Goal: Information Seeking & Learning: Find specific fact

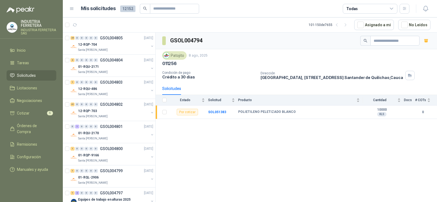
scroll to position [246, 0]
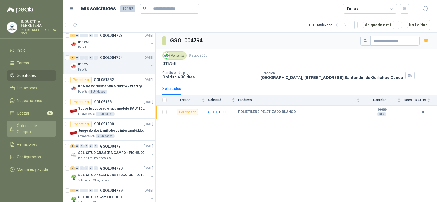
click at [32, 122] on link "Órdenes de Compra" at bounding box center [32, 128] width 50 height 16
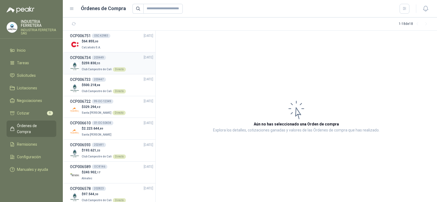
click at [119, 67] on div "Directo" at bounding box center [119, 69] width 13 height 4
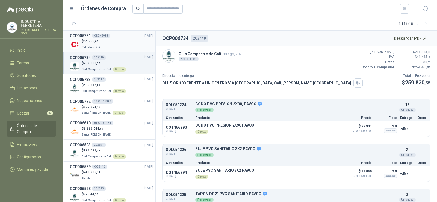
click at [109, 37] on div "OCP006751 OSC 42983" at bounding box center [90, 36] width 40 height 6
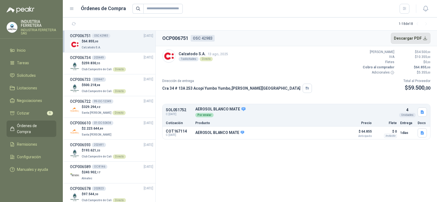
click at [409, 36] on button "Descargar PDF" at bounding box center [411, 38] width 40 height 11
click at [104, 65] on div "$ 259.830 ,55 Club Campestre de Cali Directo" at bounding box center [104, 66] width 44 height 11
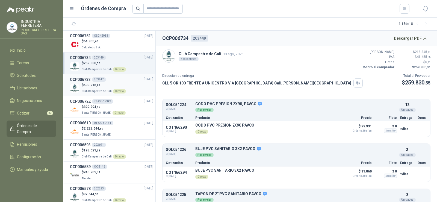
click at [111, 85] on p "$ 500.218 ,88" at bounding box center [104, 84] width 44 height 5
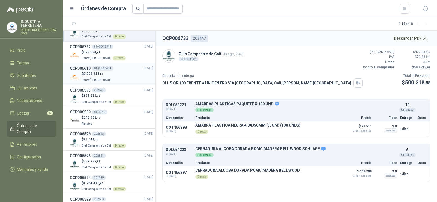
scroll to position [82, 0]
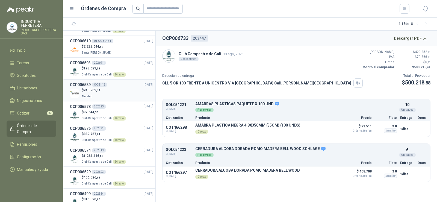
click at [114, 89] on div "$ 240.902 ,17 Almatec" at bounding box center [111, 93] width 83 height 11
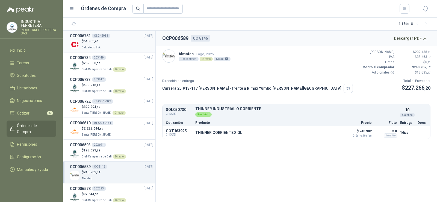
click at [106, 45] on div "$ 64.855 ,00 Calzatodo S.A." at bounding box center [111, 44] width 83 height 11
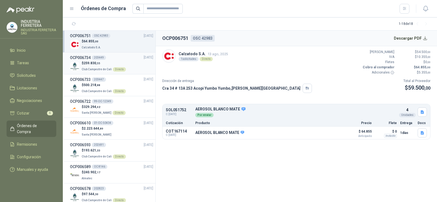
click at [97, 64] on span ",55" at bounding box center [98, 63] width 4 height 3
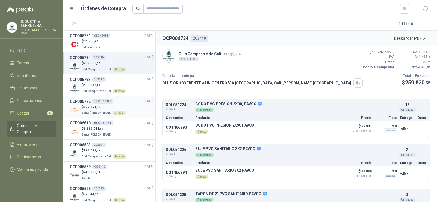
click at [106, 110] on p "Santa [PERSON_NAME] Directo" at bounding box center [104, 112] width 44 height 6
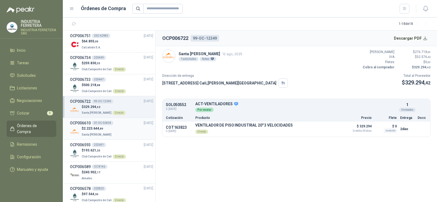
click at [104, 131] on p "$ 2.223.644 ,89" at bounding box center [97, 128] width 31 height 5
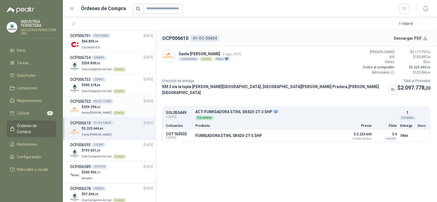
click at [108, 107] on p "$ 329.294 ,42" at bounding box center [104, 106] width 44 height 5
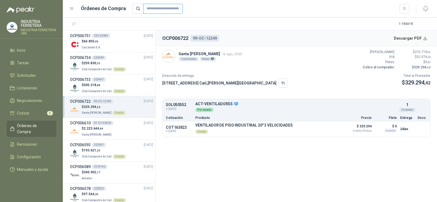
click at [163, 10] on input "text" at bounding box center [162, 9] width 39 height 10
click at [27, 75] on span "Solicitudes" at bounding box center [26, 75] width 19 height 6
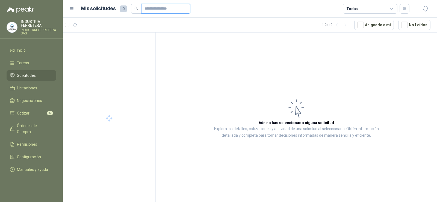
click at [154, 7] on input "text" at bounding box center [163, 8] width 38 height 9
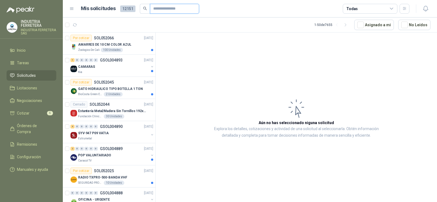
click at [164, 7] on input "text" at bounding box center [172, 8] width 38 height 9
type input "*********"
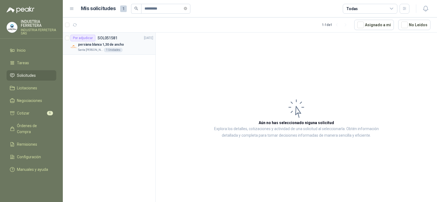
click at [107, 48] on div "persiana blanca 1,30 de ancho" at bounding box center [115, 44] width 75 height 7
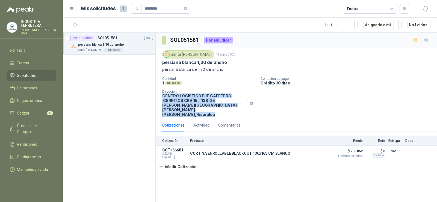
drag, startPoint x: 163, startPoint y: 96, endPoint x: 222, endPoint y: 106, distance: 59.9
click at [222, 106] on p "CENTRO LOGISTICO EJE CAFETERO [STREET_ADDRESS][PERSON_NAME][PERSON_NAME]" at bounding box center [203, 104] width 82 height 23
copy p "CENTRO LOGISTICO EJE CAFETERO [STREET_ADDRESS][PERSON_NAME][PERSON_NAME]"
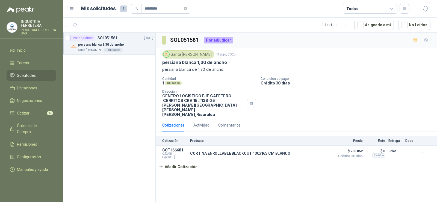
click at [212, 119] on div "Cotizaciones Actividad Comentarios" at bounding box center [201, 125] width 78 height 13
drag, startPoint x: 209, startPoint y: 115, endPoint x: 218, endPoint y: 115, distance: 8.7
click at [209, 119] on div "Cotizaciones Actividad Comentarios" at bounding box center [201, 125] width 78 height 13
click at [204, 122] on div "Actividad" at bounding box center [201, 125] width 16 height 6
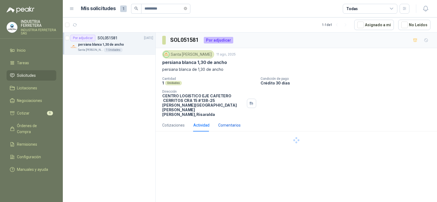
click at [227, 122] on div "Comentarios" at bounding box center [229, 125] width 22 height 6
click at [171, 122] on div "Cotizaciones" at bounding box center [173, 125] width 22 height 6
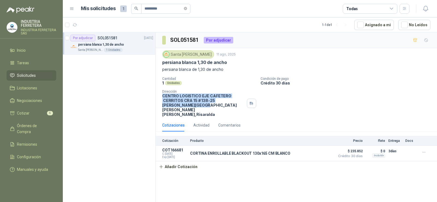
drag, startPoint x: 163, startPoint y: 96, endPoint x: 188, endPoint y: 105, distance: 26.8
click at [188, 105] on p "CENTRO LOGISTICO EJE CAFETERO [STREET_ADDRESS][PERSON_NAME][PERSON_NAME]" at bounding box center [203, 104] width 82 height 23
copy p "CENTRO LOGISTICO EJE CAFETERO CERRITOS CRA 15 # 138-25 [PERSON_NAME][GEOGRAPHIC…"
click at [320, 150] on button "Detalles" at bounding box center [319, 153] width 26 height 7
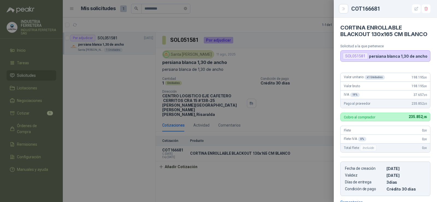
click at [300, 104] on div at bounding box center [218, 101] width 437 height 202
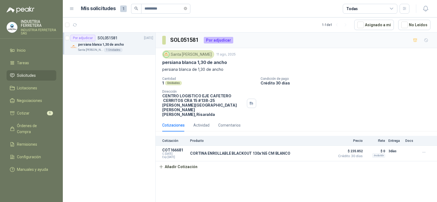
click at [31, 76] on span "Solicitudes" at bounding box center [26, 75] width 19 height 6
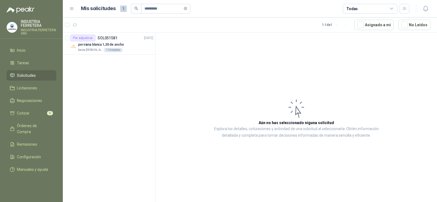
click at [36, 78] on span "Solicitudes" at bounding box center [26, 75] width 19 height 6
click at [36, 77] on li "Solicitudes" at bounding box center [31, 75] width 43 height 6
click at [190, 9] on span "*********" at bounding box center [165, 9] width 49 height 10
click at [187, 10] on icon "close-circle" at bounding box center [185, 8] width 3 height 3
click at [187, 9] on span at bounding box center [185, 8] width 3 height 9
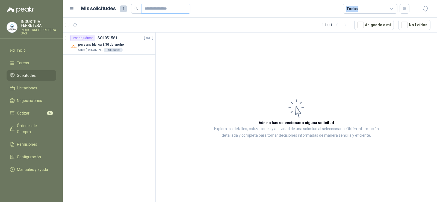
click at [187, 9] on span at bounding box center [185, 8] width 3 height 9
click at [24, 74] on span "Solicitudes" at bounding box center [26, 75] width 19 height 6
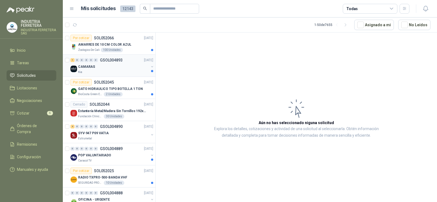
click at [121, 70] on div "Kia" at bounding box center [113, 72] width 71 height 4
